Goal: Obtain resource: Obtain resource

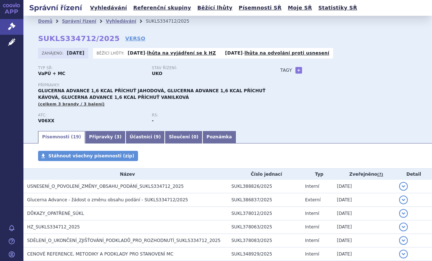
click at [107, 187] on span "USNESENÍ_O_POVOLENÍ_ZMĚNY_OBSAHU_PODÁNÍ_SUKLS334712_2025" at bounding box center [105, 186] width 157 height 5
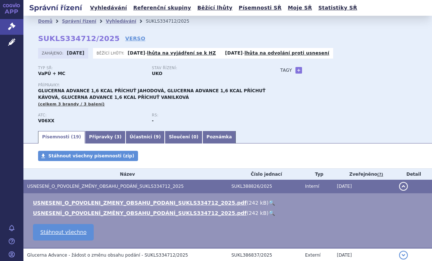
click at [154, 205] on link "USNESENI_O_POVOLENI_ZMENY_OBSAHU_PODANI_SUKLS334712_2025.pdf" at bounding box center [140, 203] width 214 height 6
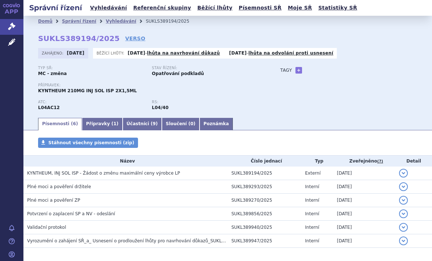
click at [154, 174] on span "KYNTHEUM, INJ SOL ISP - Žádost o změnu maximální ceny výrobce LP" at bounding box center [103, 173] width 153 height 5
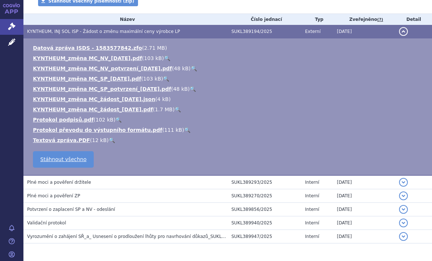
scroll to position [141, 0]
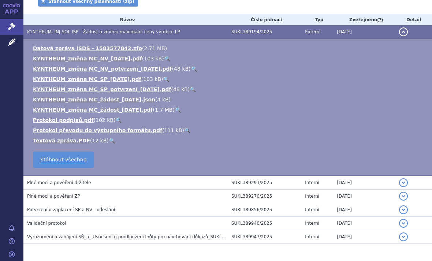
click at [139, 112] on link "KYNTHEUM_změna MC_žádost_2025-09-24.pdf" at bounding box center [93, 110] width 120 height 6
click at [241, 259] on section "Domů Správní řízení Vyhledávání SUKLS389194/2025 SUKLS389194/2025 VERSO Zahájen…" at bounding box center [227, 81] width 409 height 414
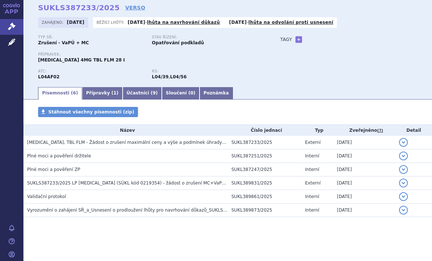
scroll to position [30, 0]
click at [210, 184] on span "SUKLS387233/2025 LP OLUMIANT (SÚKL kód 0219354) - žádost o zrušení MC+VaPÚ, dop…" at bounding box center [137, 183] width 220 height 5
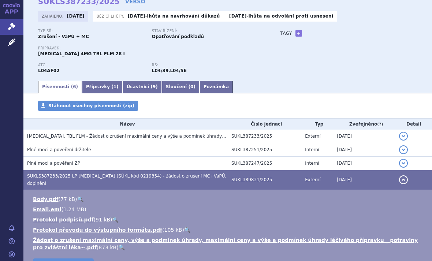
scroll to position [41, 0]
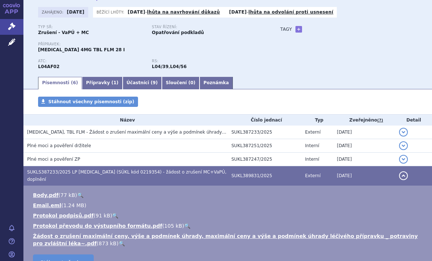
click at [169, 132] on span "OLUMIANT, TBL FLM - Žádost o zrušení maximální ceny a výše a podmínek úhrady LP" at bounding box center [128, 132] width 202 height 5
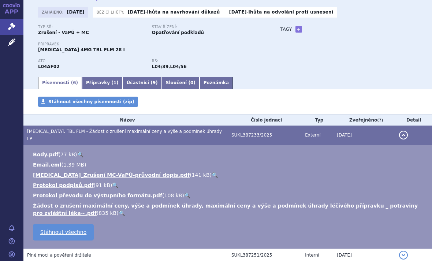
click at [324, 203] on link "Žádost o zrušení maximální ceny, výše a podmínek úhrady, maximální ceny a výše …" at bounding box center [225, 209] width 385 height 13
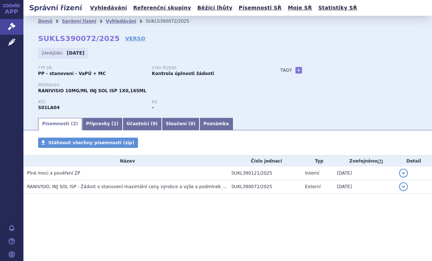
click at [204, 186] on span "RANIVISIO, INJ SOL ISP - Žádost o stanovení maximální ceny výrobce a výše a pod…" at bounding box center [141, 186] width 228 height 5
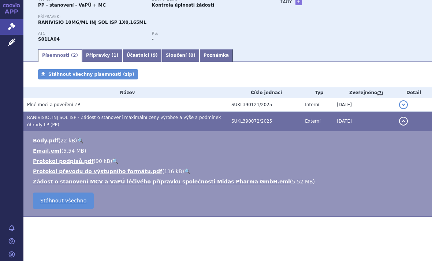
scroll to position [68, 0]
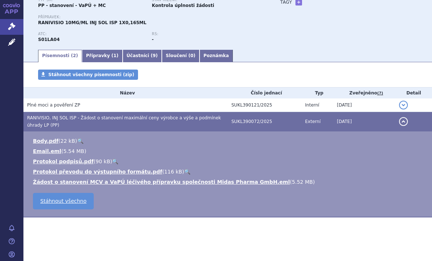
click at [221, 181] on link "Žádost o stanovení MCV a VaPÚ léčivého přípravku společnosti Midas Pharma GmbH.…" at bounding box center [161, 182] width 257 height 6
